Goal: Information Seeking & Learning: Check status

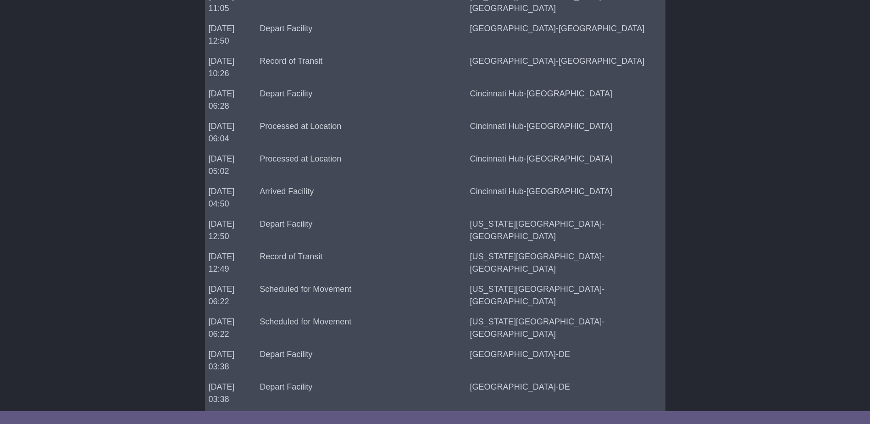
scroll to position [714, 0]
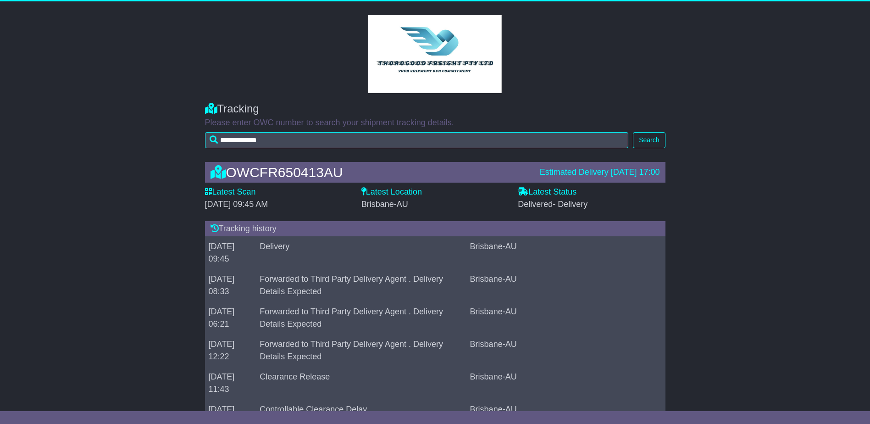
scroll to position [0, 0]
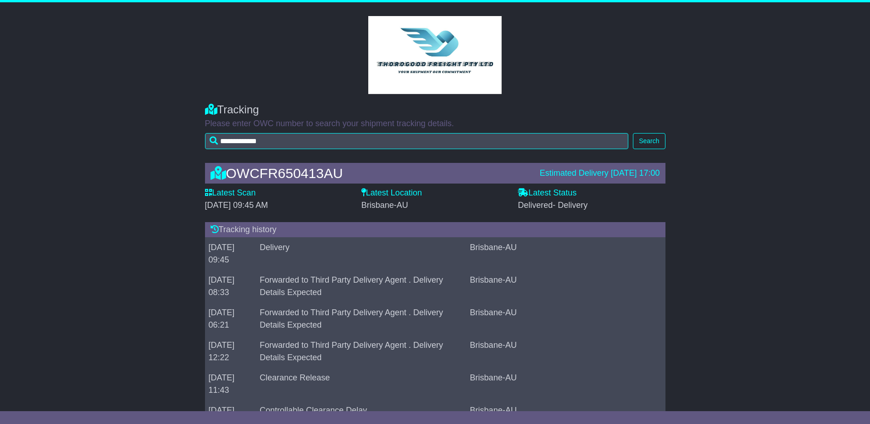
click at [530, 206] on span "Delivered - Delivery" at bounding box center [553, 204] width 70 height 9
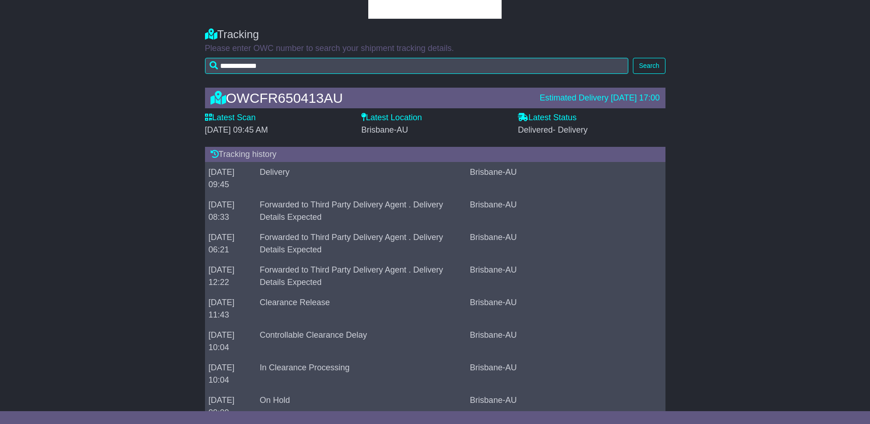
scroll to position [92, 0]
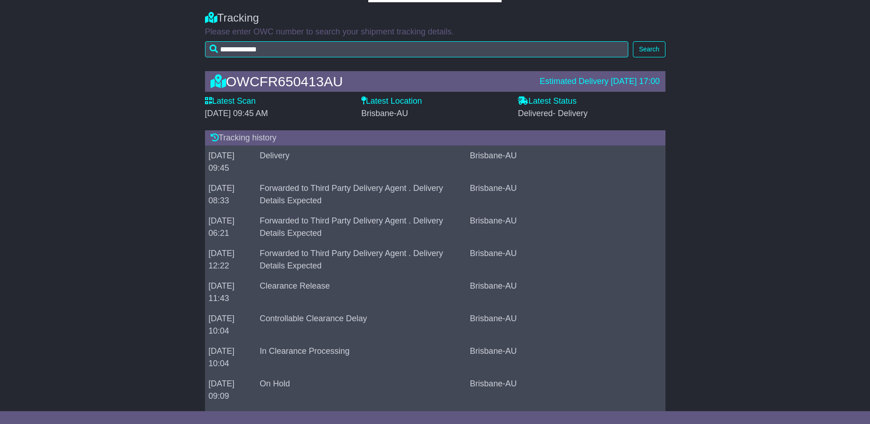
click at [217, 116] on span "[DATE] 09:45 AM" at bounding box center [236, 113] width 63 height 9
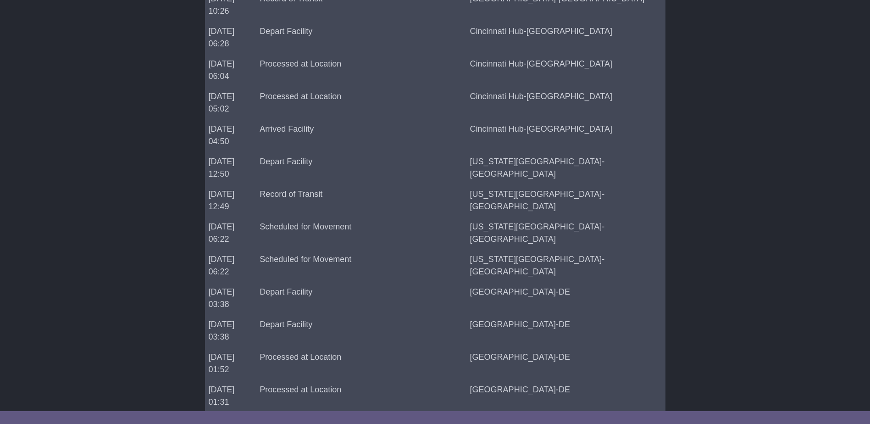
scroll to position [714, 0]
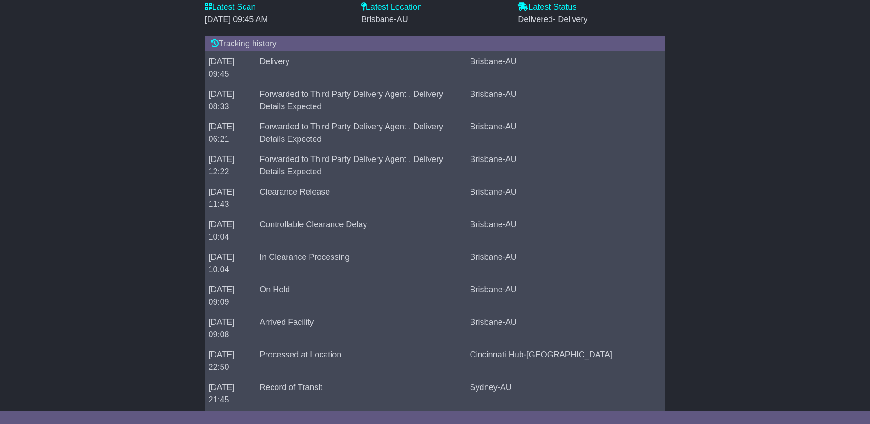
scroll to position [72, 0]
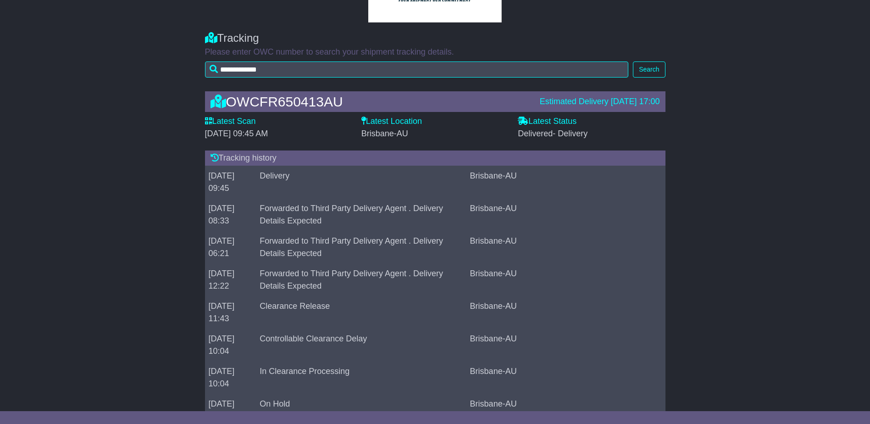
click at [471, 43] on div "Tracking" at bounding box center [435, 38] width 460 height 13
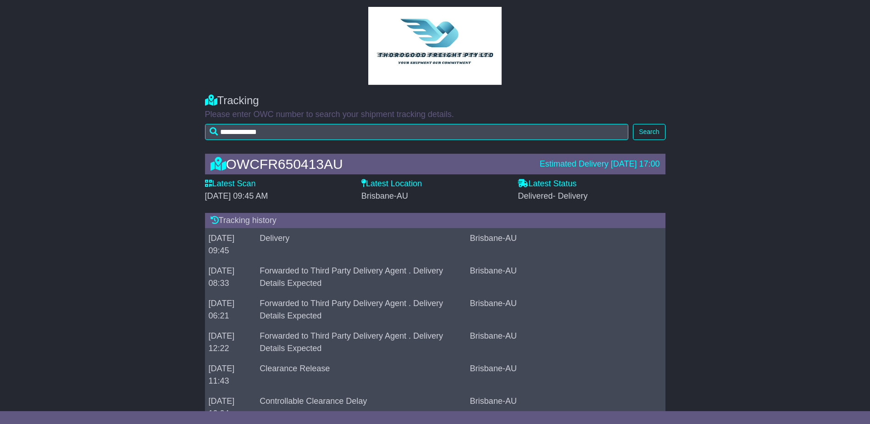
scroll to position [0, 0]
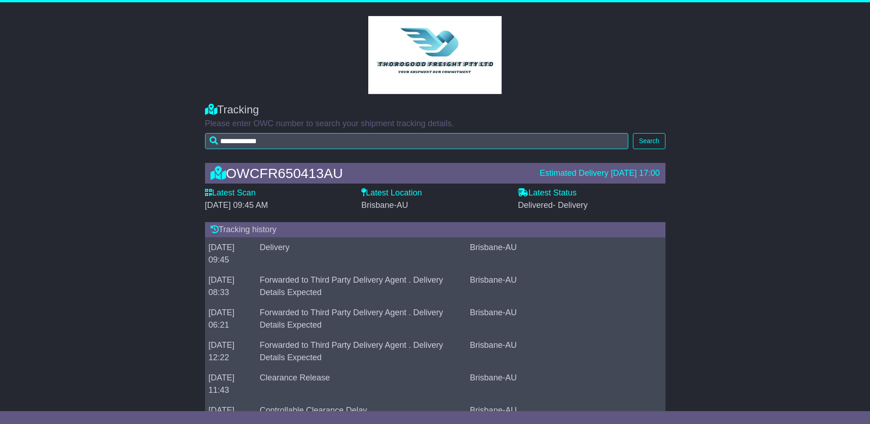
click at [462, 116] on div "Tracking" at bounding box center [435, 109] width 460 height 13
click at [619, 108] on div "Tracking" at bounding box center [435, 109] width 460 height 13
click at [162, 97] on div "**********" at bounding box center [435, 124] width 870 height 60
